Goal: Information Seeking & Learning: Learn about a topic

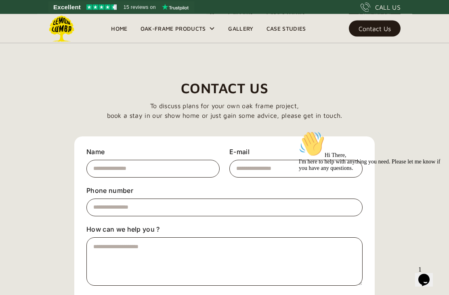
scroll to position [2775, 0]
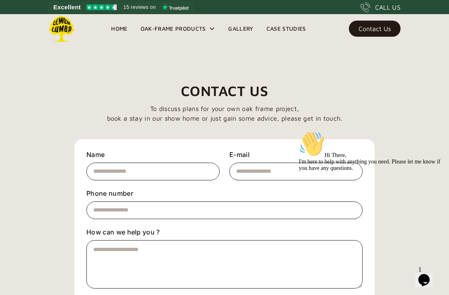
click at [244, 26] on link "Gallery" at bounding box center [241, 29] width 38 height 12
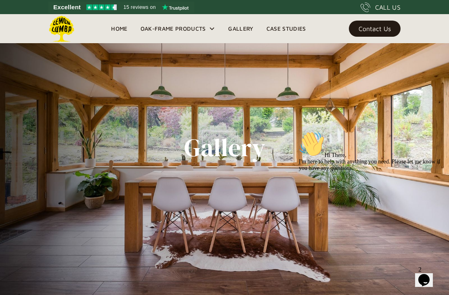
click at [381, 29] on div "Contact Us" at bounding box center [374, 29] width 32 height 6
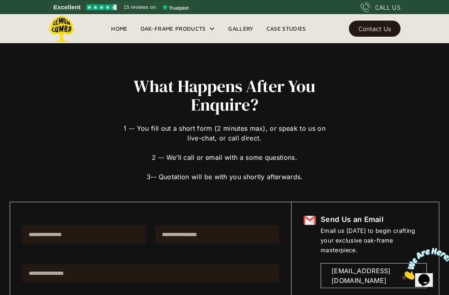
click at [366, 155] on div "What Happens After You Enquire? 1 -- You fill out a short form (2 minutes max),…" at bounding box center [224, 234] width 429 height 314
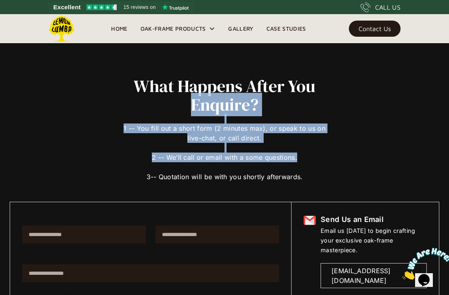
click at [421, 149] on div "What Happens After You Enquire? 1 -- You fill out a short form (2 minutes max),…" at bounding box center [224, 234] width 429 height 314
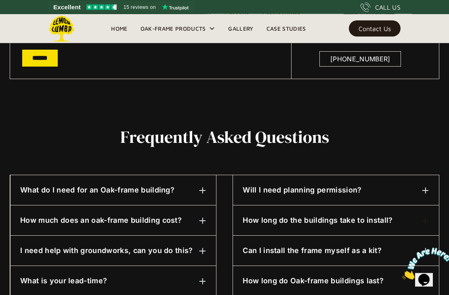
scroll to position [312, 0]
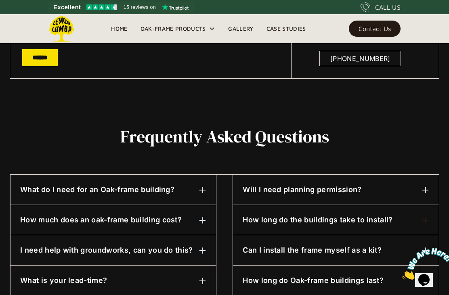
click at [166, 224] on h6 "How much does an oak-frame building cost?" at bounding box center [100, 220] width 161 height 10
